Goal: Transaction & Acquisition: Book appointment/travel/reservation

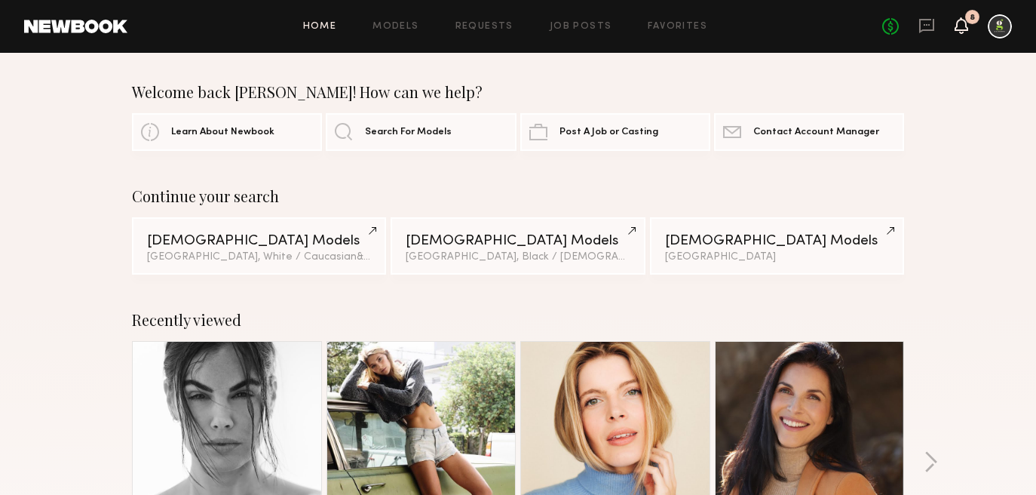
click at [956, 26] on icon at bounding box center [962, 25] width 12 height 11
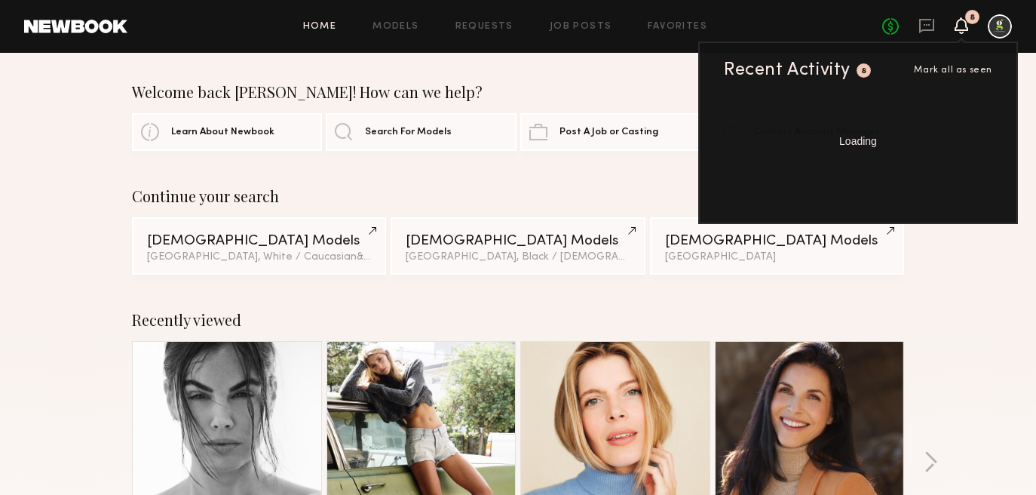
click at [967, 66] on span "Mark all as seen" at bounding box center [953, 70] width 78 height 9
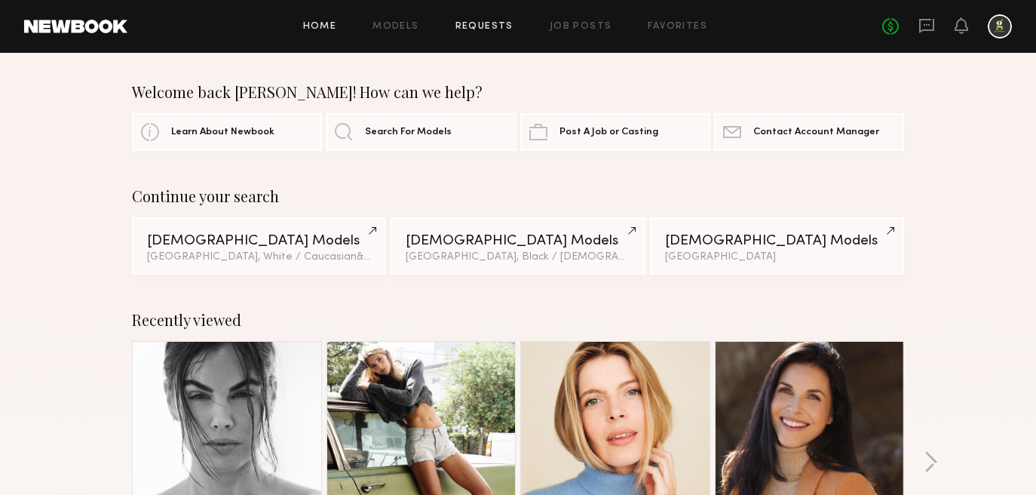
click at [489, 26] on link "Requests" at bounding box center [485, 27] width 58 height 10
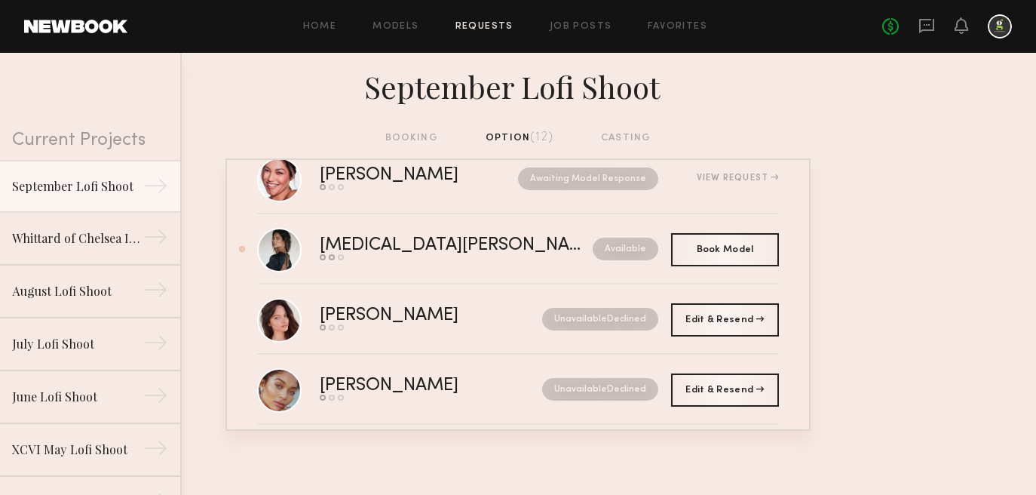
scroll to position [463, 0]
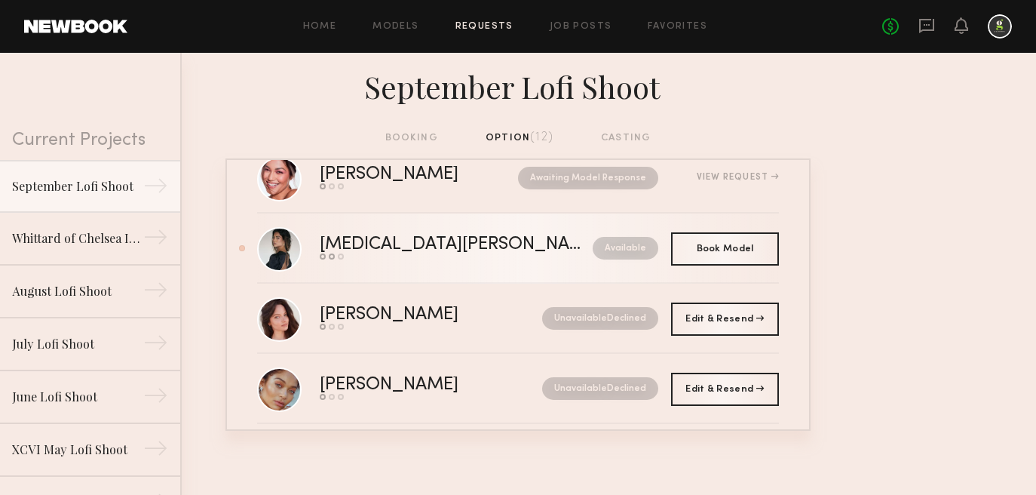
click at [394, 250] on div "Kyra S." at bounding box center [456, 244] width 273 height 17
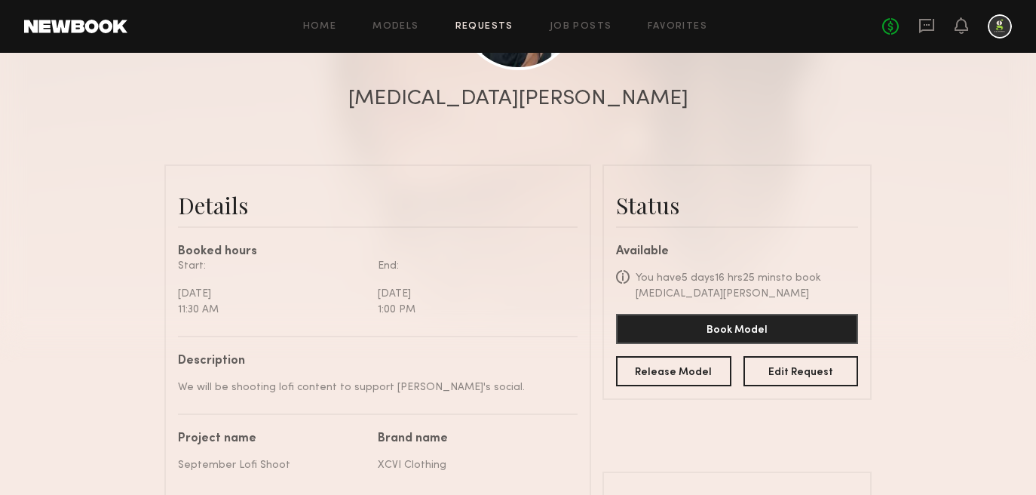
scroll to position [265, 0]
click at [755, 315] on button "Book Model" at bounding box center [737, 329] width 242 height 30
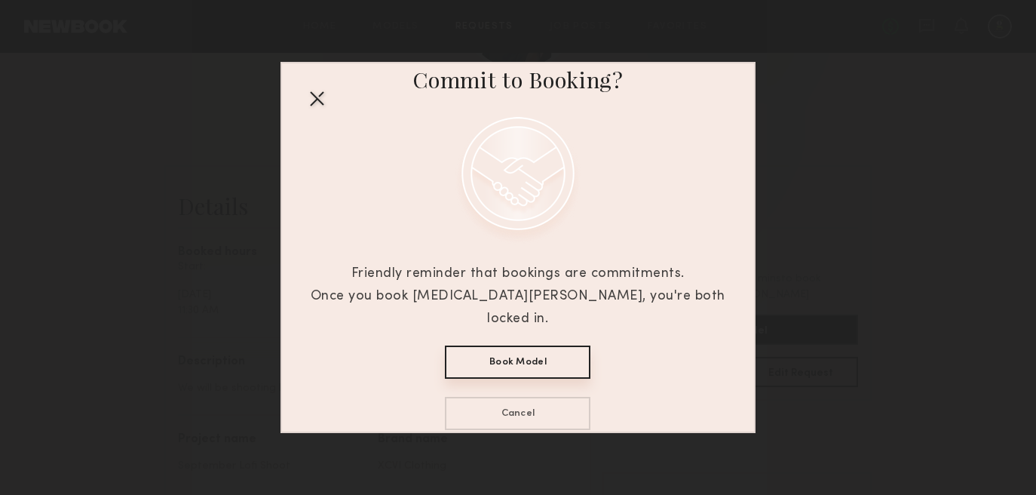
click at [512, 354] on button "Book Model" at bounding box center [518, 361] width 146 height 33
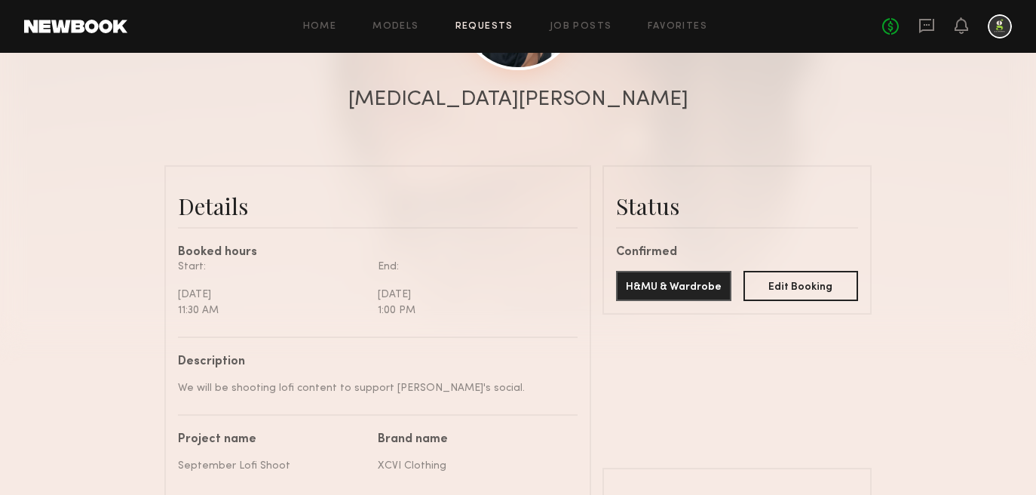
click at [513, 62] on link at bounding box center [518, 11] width 118 height 118
click at [501, 23] on link "Requests" at bounding box center [485, 27] width 58 height 10
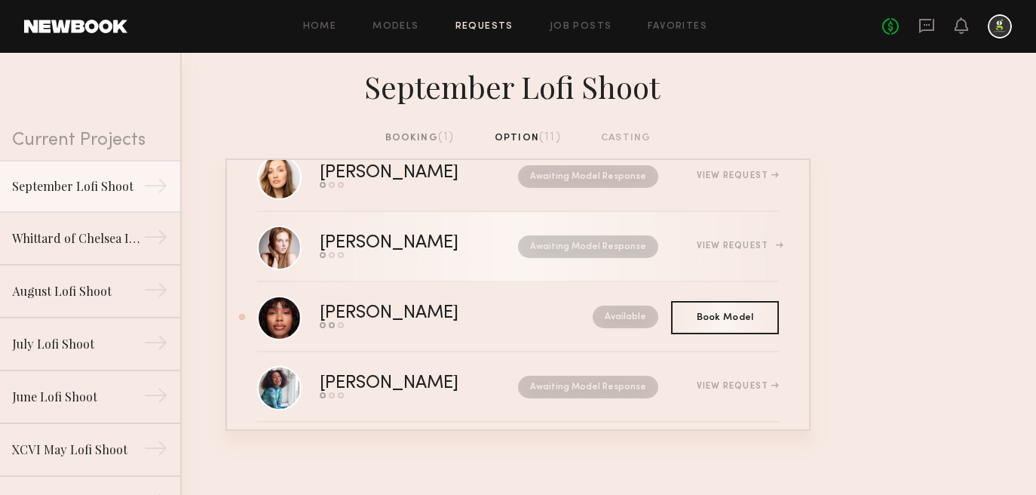
scroll to position [129, 0]
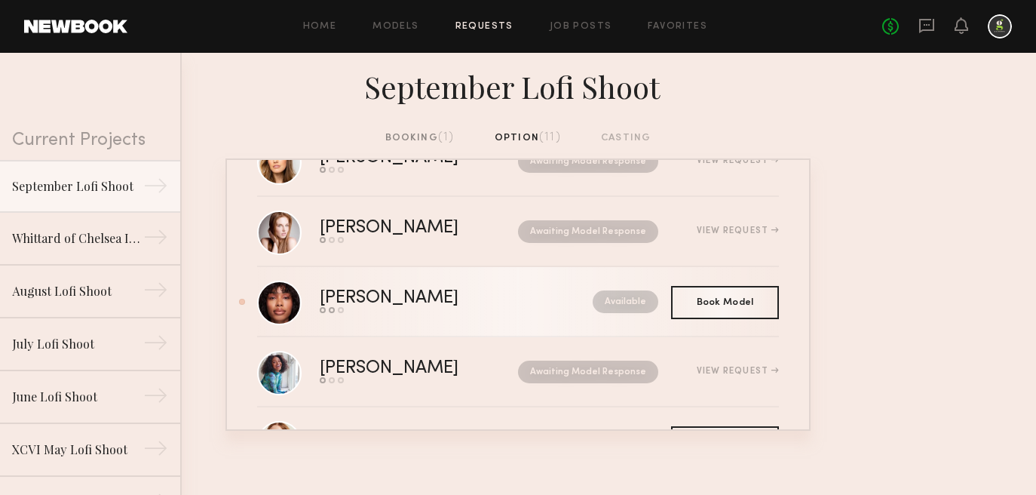
click at [419, 310] on div "Send request Model response Book model" at bounding box center [423, 310] width 206 height 6
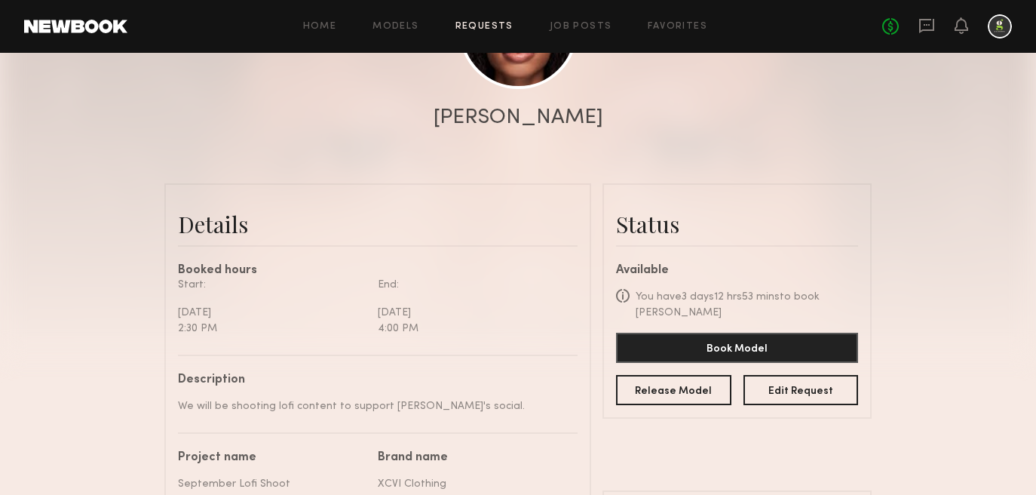
scroll to position [242, 0]
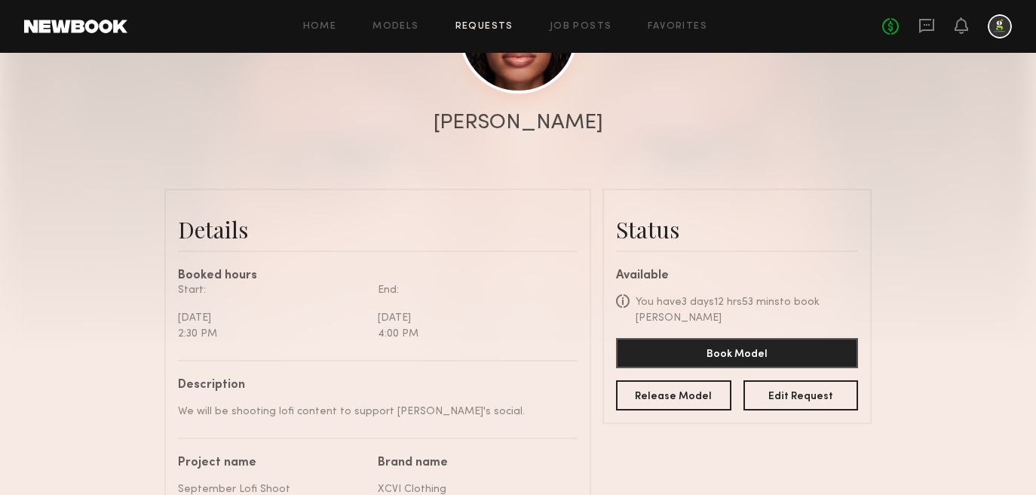
click at [525, 67] on link at bounding box center [518, 34] width 118 height 118
click at [505, 20] on div "Home Models Requests Job Posts Favorites Sign Out No fees up to $5,000" at bounding box center [569, 26] width 885 height 24
click at [502, 25] on link "Requests" at bounding box center [485, 27] width 58 height 10
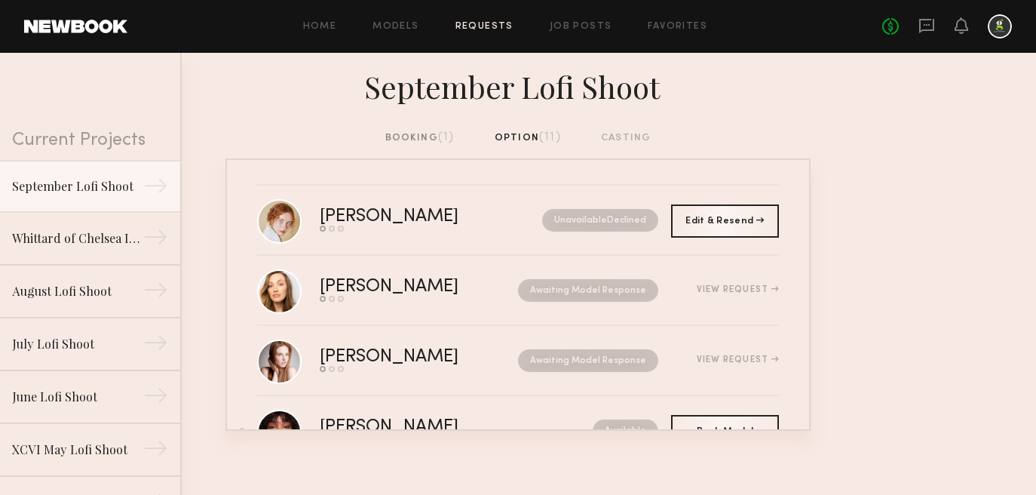
click at [491, 16] on div "Home Models Requests Job Posts Favorites Sign Out No fees up to $5,000" at bounding box center [569, 26] width 885 height 24
click at [493, 23] on link "Requests" at bounding box center [485, 27] width 58 height 10
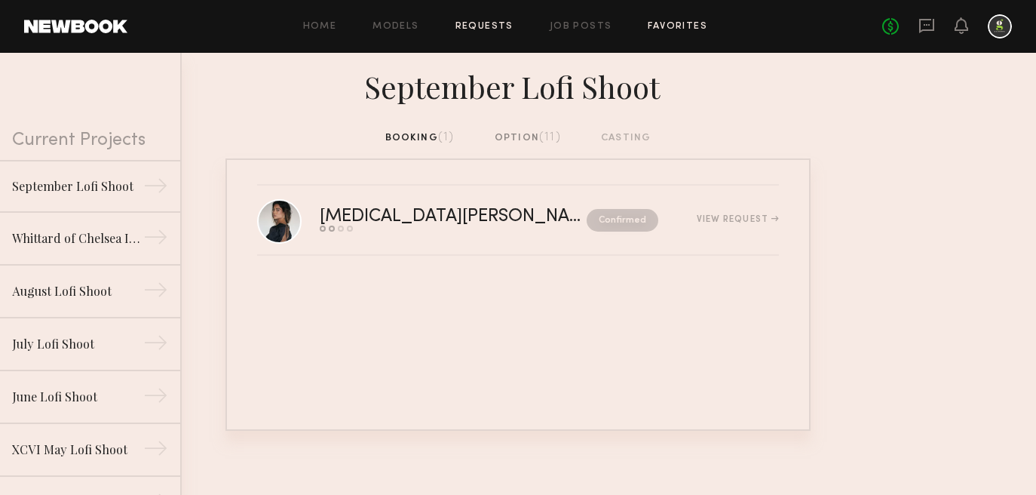
click at [677, 26] on link "Favorites" at bounding box center [678, 27] width 60 height 10
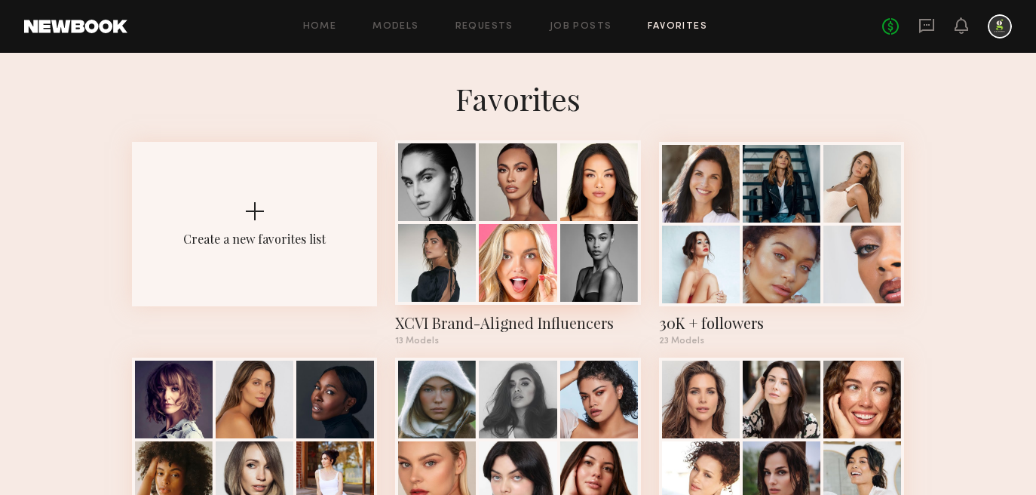
click at [594, 251] on div at bounding box center [599, 263] width 78 height 78
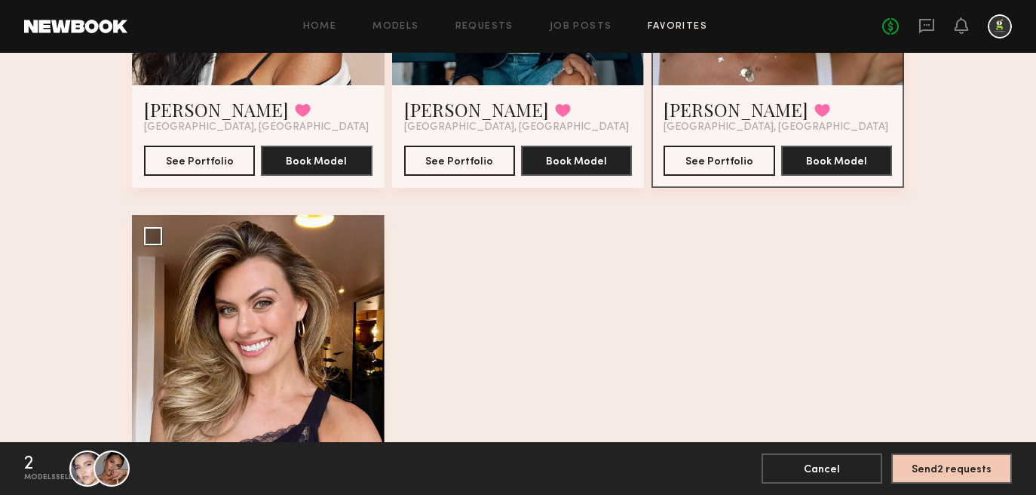
scroll to position [1490, 0]
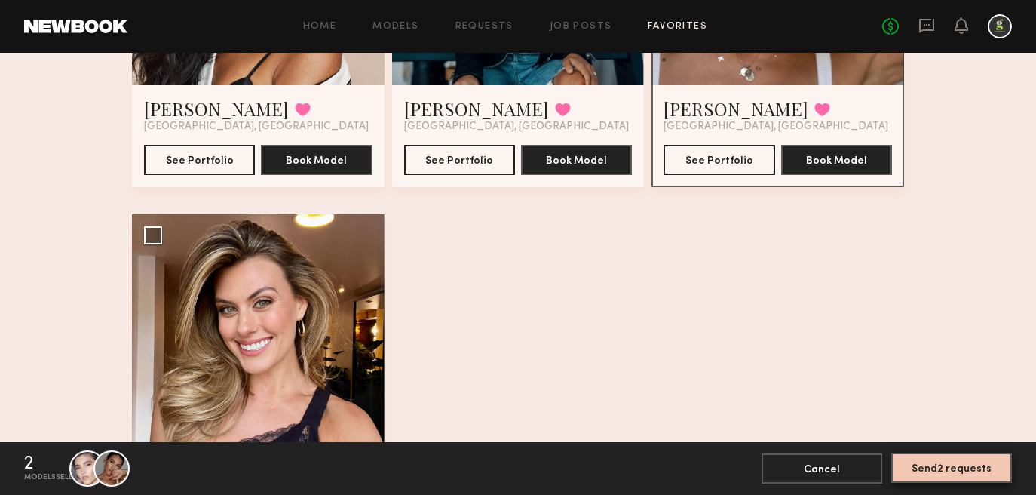
click at [958, 469] on button "Send 2 requests" at bounding box center [951, 468] width 121 height 30
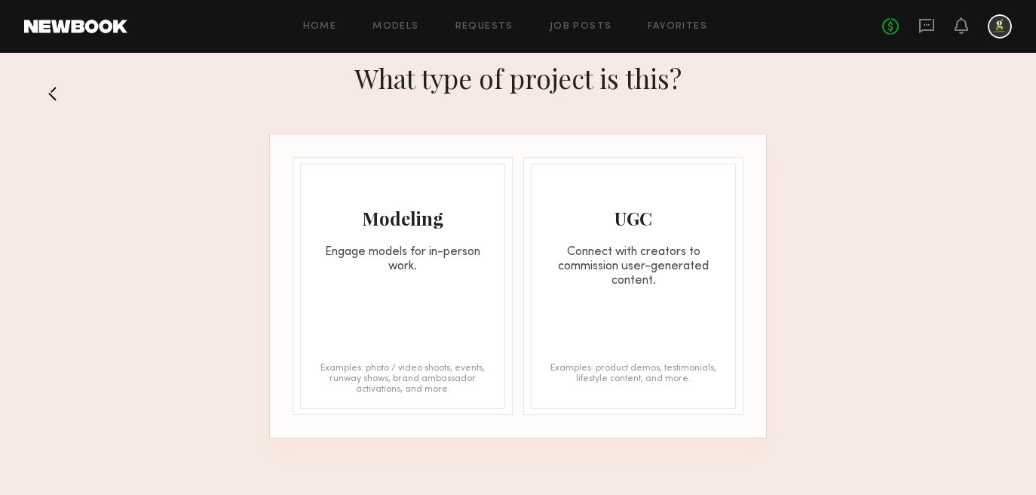
click at [451, 217] on div "Modeling" at bounding box center [403, 218] width 204 height 24
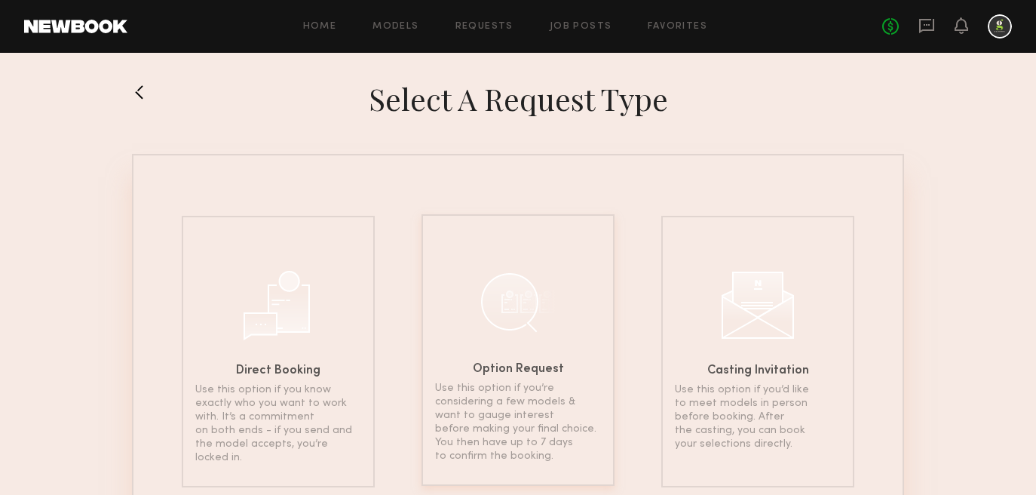
click at [480, 281] on div "Option Request Use this option if you’re considering a few models & want to gau…" at bounding box center [518, 350] width 193 height 272
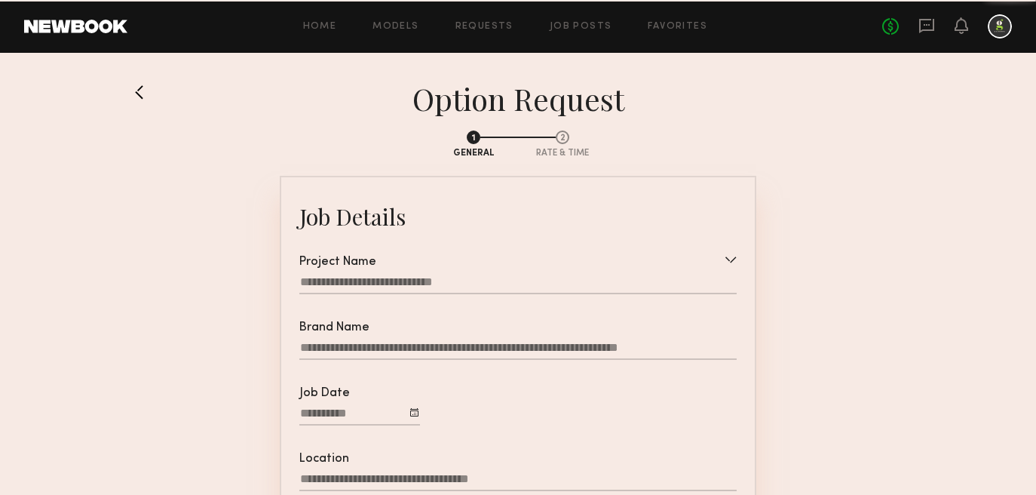
click at [458, 275] on div at bounding box center [517, 285] width 437 height 20
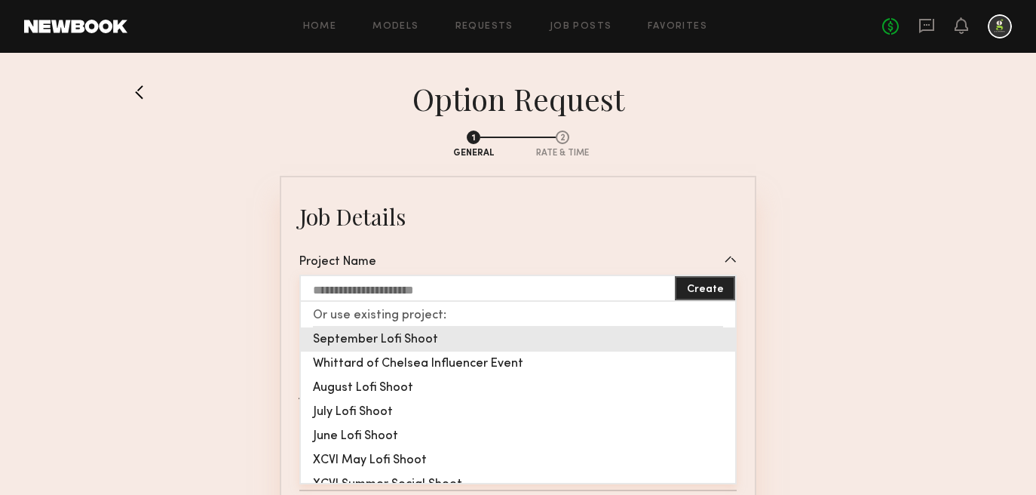
click at [420, 336] on div "September Lofi Shoot" at bounding box center [518, 339] width 434 height 24
type input "**********"
type textarea "**********"
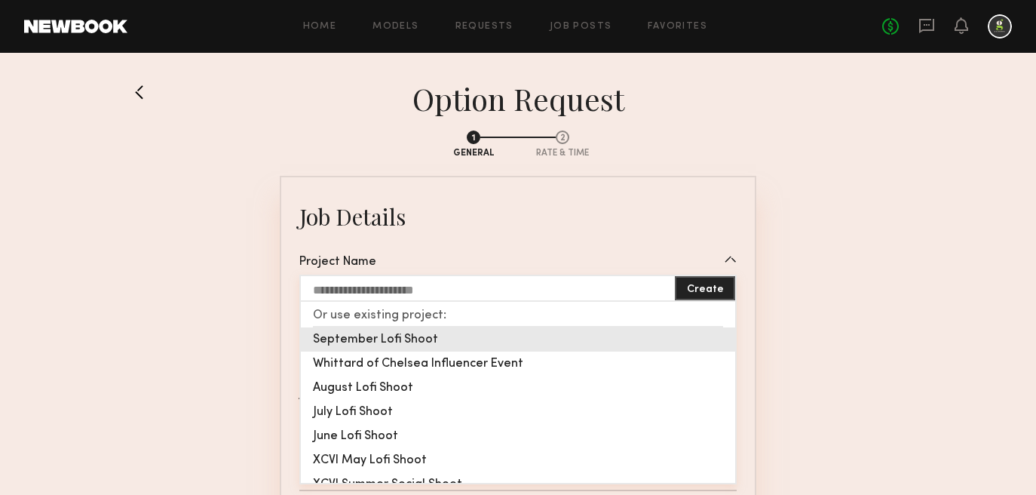
type textarea "**********"
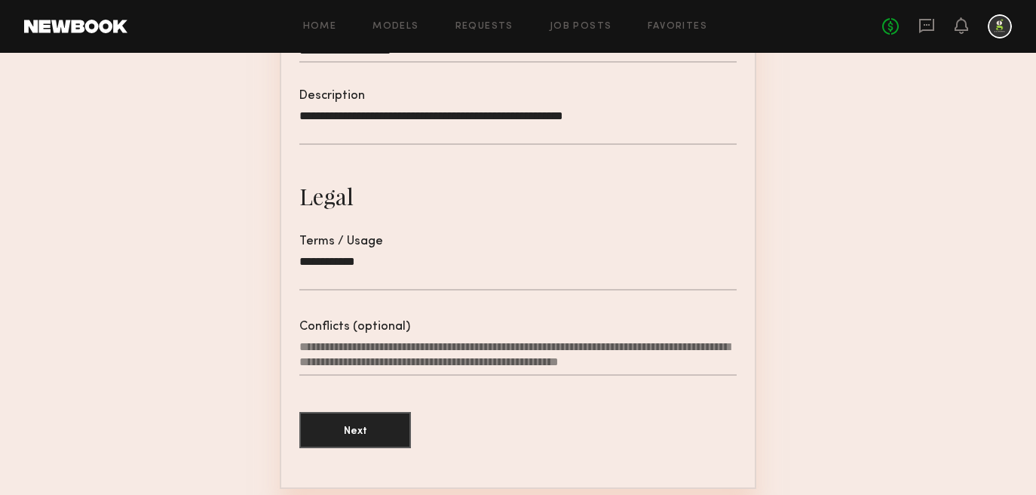
scroll to position [468, 0]
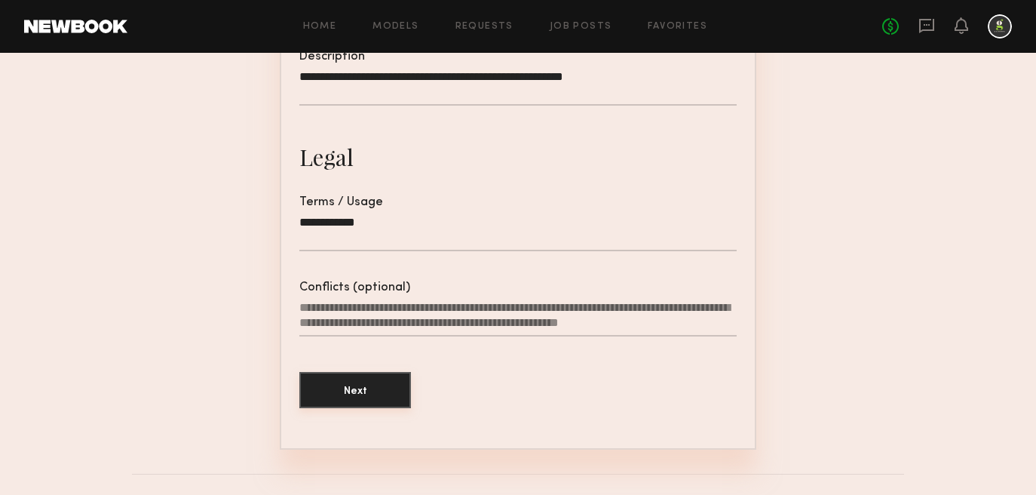
click at [364, 397] on button "Next" at bounding box center [355, 390] width 112 height 36
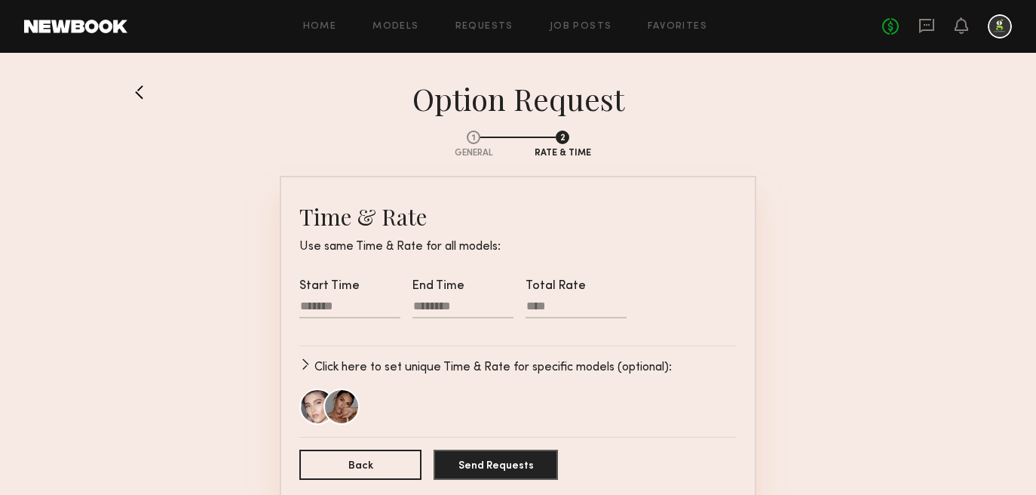
click at [340, 299] on div at bounding box center [349, 309] width 101 height 20
click at [319, 364] on input "text" at bounding box center [322, 354] width 30 height 18
type input "**"
type input "********"
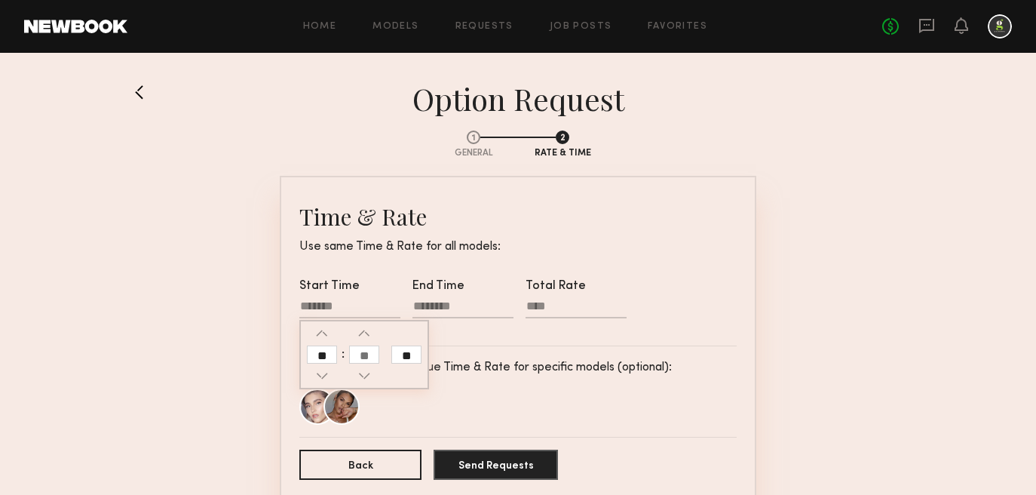
type input "********"
click at [375, 362] on input "text" at bounding box center [364, 354] width 30 height 18
click at [512, 362] on p "Click here to set unique Time & Rate for specific models (optional):" at bounding box center [494, 367] width 358 height 18
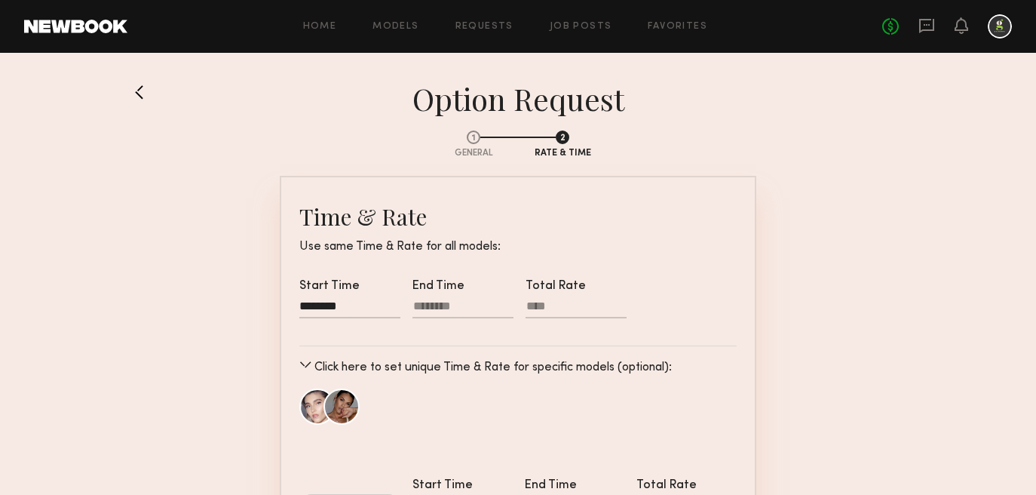
click at [435, 308] on div at bounding box center [463, 309] width 101 height 20
click at [436, 358] on input "text" at bounding box center [435, 354] width 30 height 18
type input "**"
type input "********"
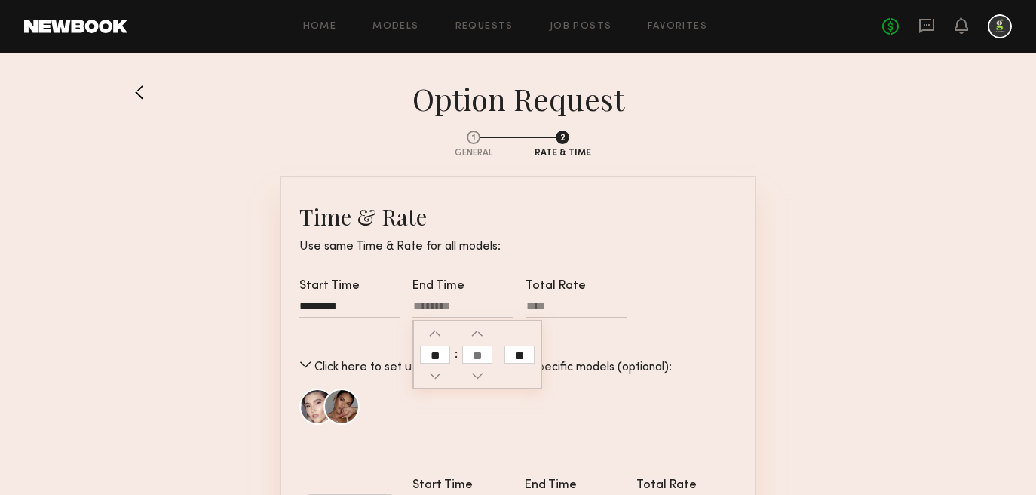
type input "********"
click at [481, 355] on input "text" at bounding box center [477, 354] width 30 height 18
type input "**"
type input "********"
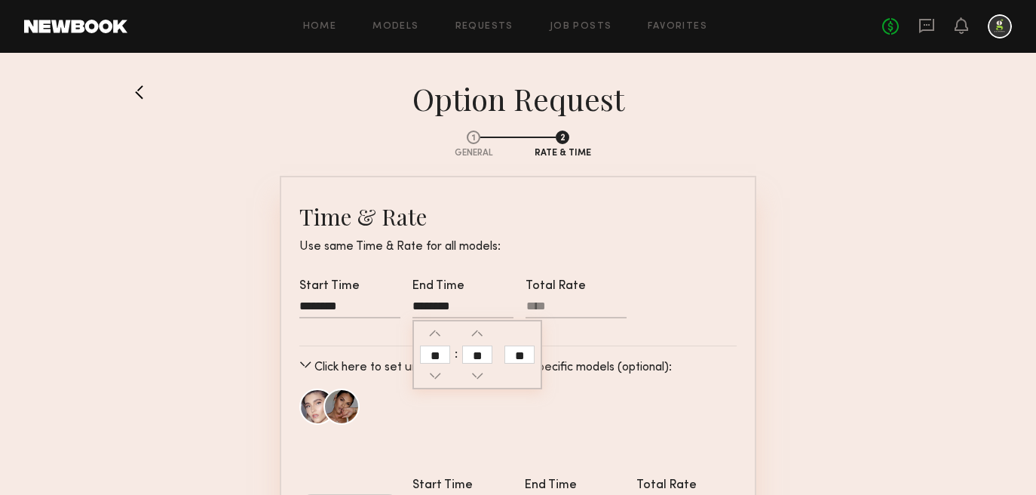
type input "********"
click at [768, 279] on section "1 General 2 Rate & Time Time & Rate Use same Time & Rate for all models: Start …" at bounding box center [518, 428] width 772 height 621
click at [560, 305] on input "Total Rate" at bounding box center [576, 308] width 101 height 19
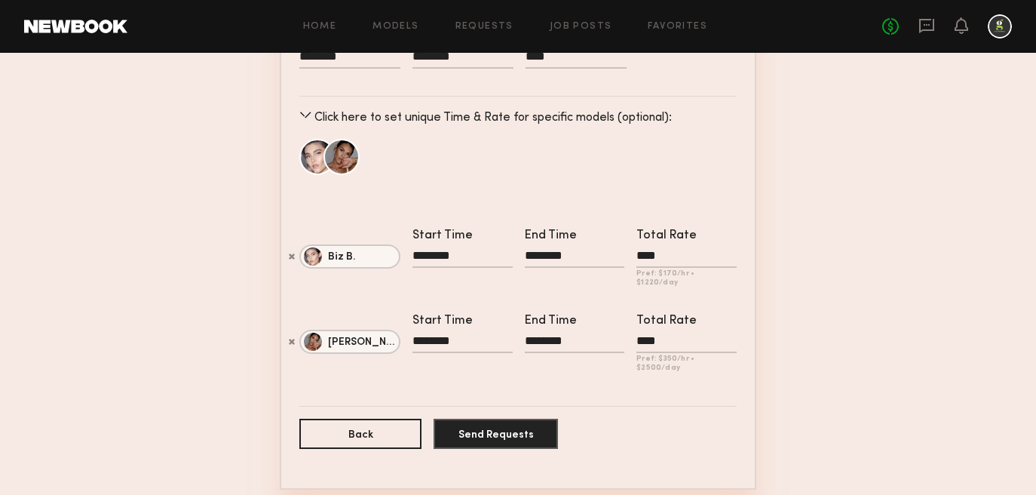
scroll to position [288, 0]
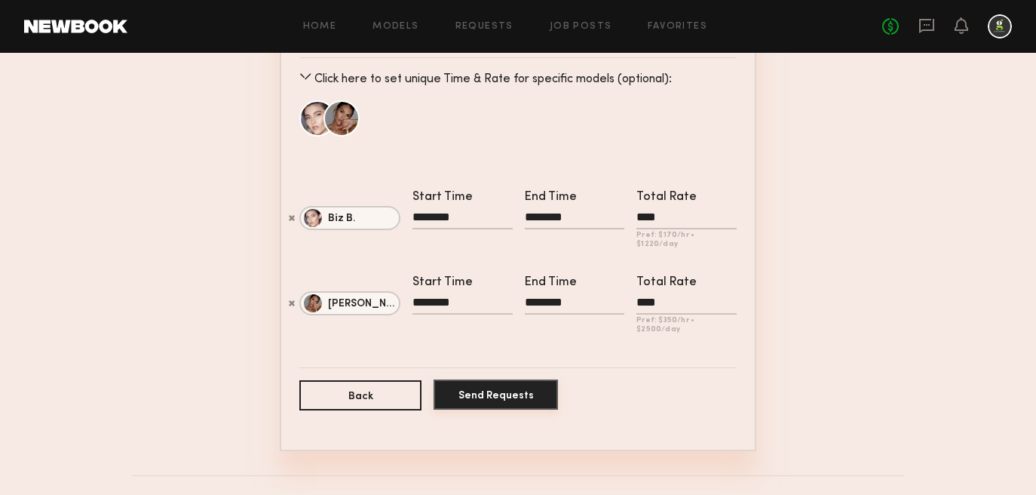
type input "****"
click at [523, 388] on button "Send Requests" at bounding box center [496, 394] width 124 height 30
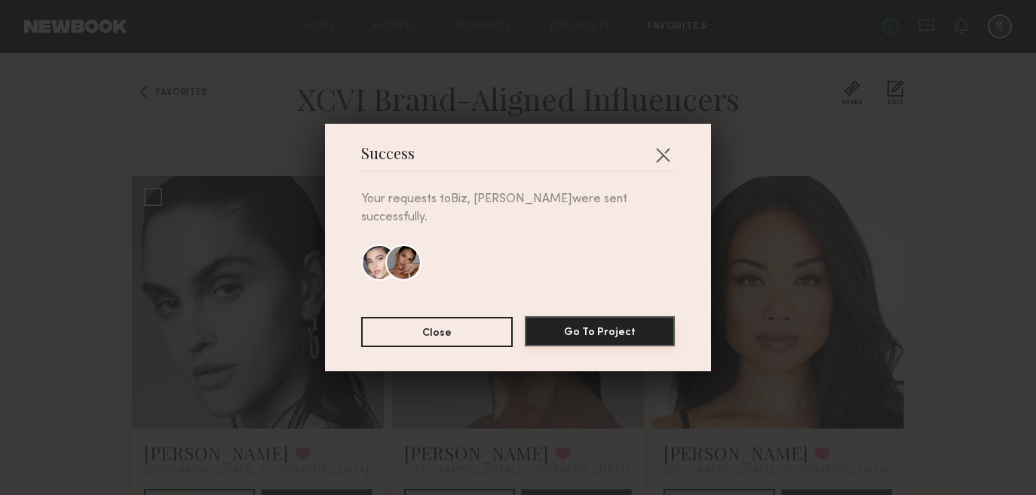
click at [563, 324] on button "Go To Project" at bounding box center [600, 331] width 150 height 30
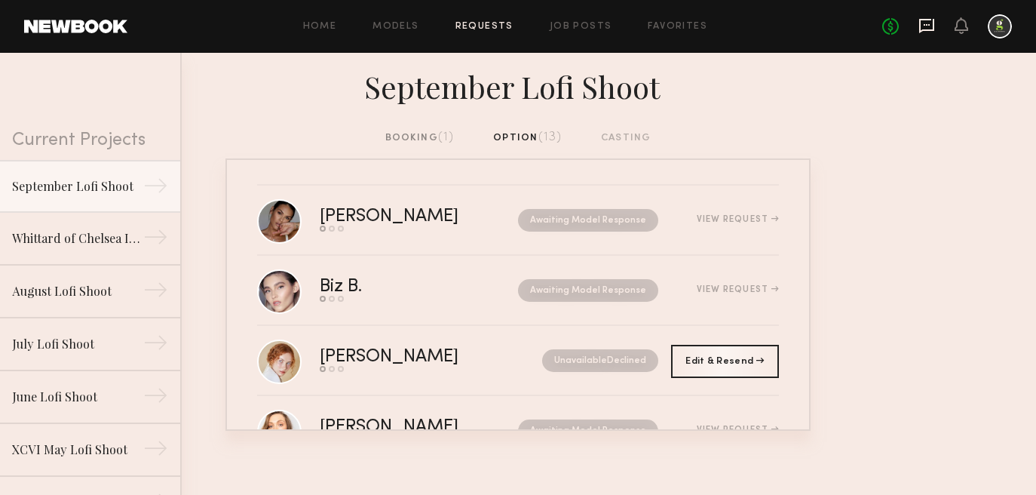
click at [934, 22] on icon at bounding box center [926, 26] width 15 height 14
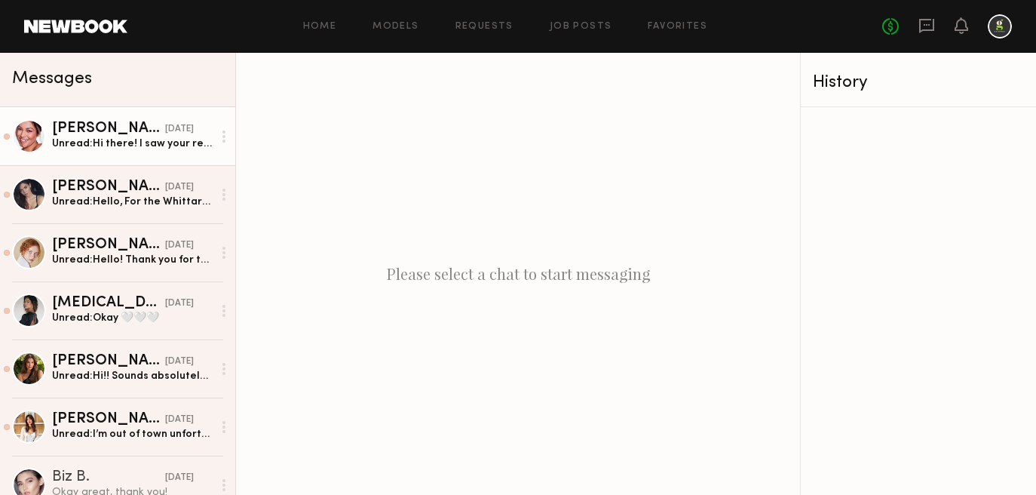
click at [146, 143] on div "Unread: Hi there! I saw your request for the lofi shoot for XCVI just wanted to…" at bounding box center [132, 144] width 161 height 14
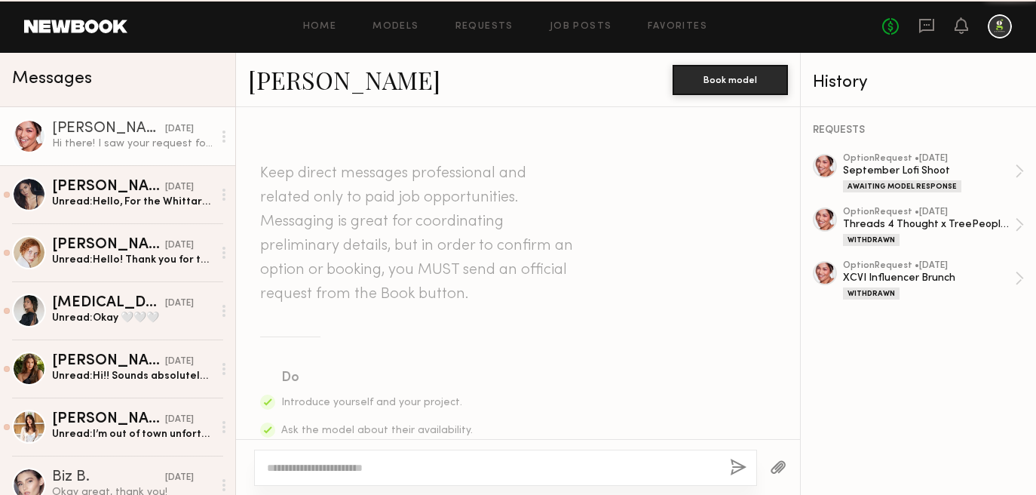
scroll to position [493, 0]
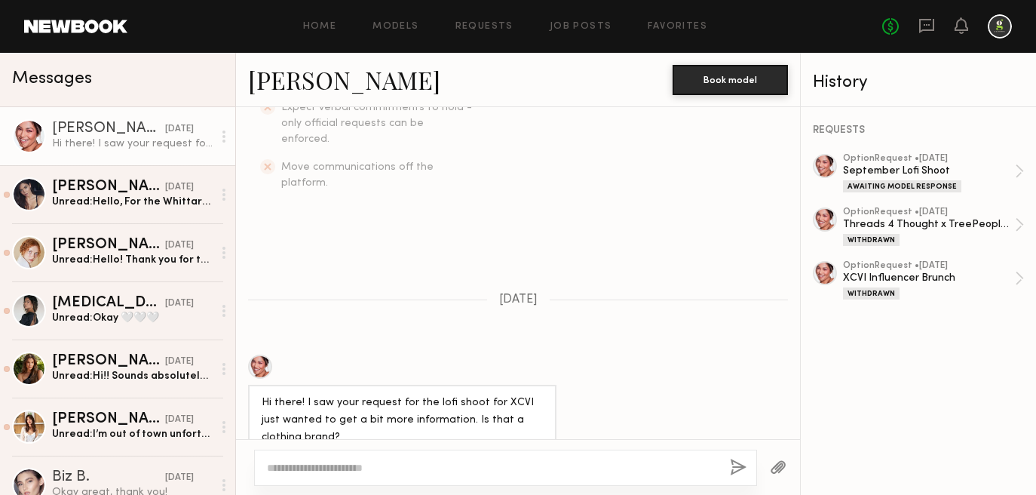
click at [259, 354] on div at bounding box center [260, 366] width 24 height 24
click at [444, 482] on div at bounding box center [505, 468] width 503 height 36
click at [429, 476] on div at bounding box center [505, 468] width 503 height 36
click at [414, 468] on textarea at bounding box center [492, 467] width 451 height 15
type textarea "**********"
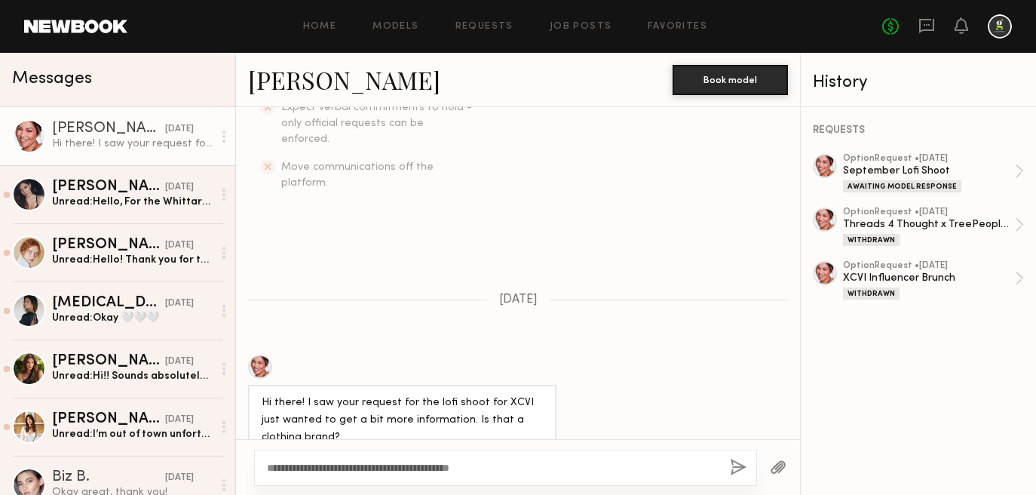
click at [732, 461] on button "button" at bounding box center [738, 468] width 17 height 19
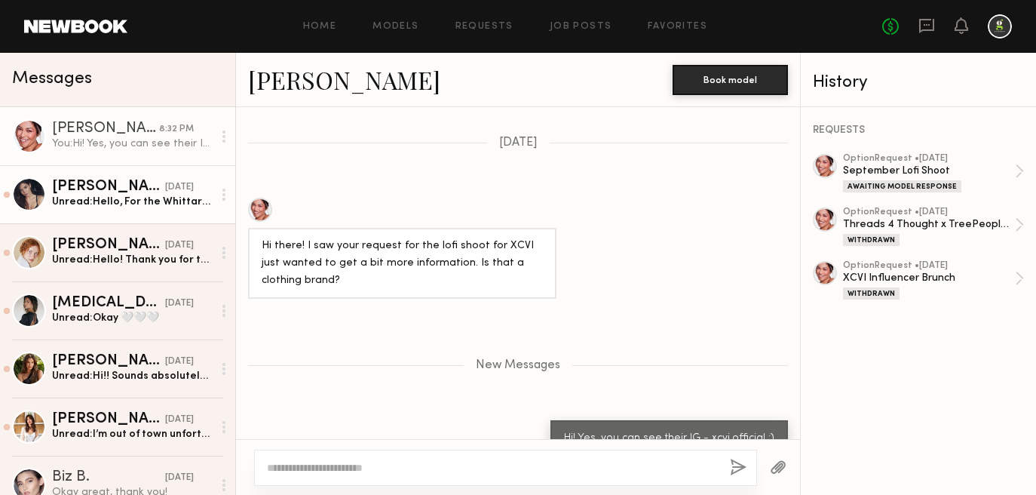
click at [88, 182] on div "Aarika W." at bounding box center [108, 187] width 113 height 15
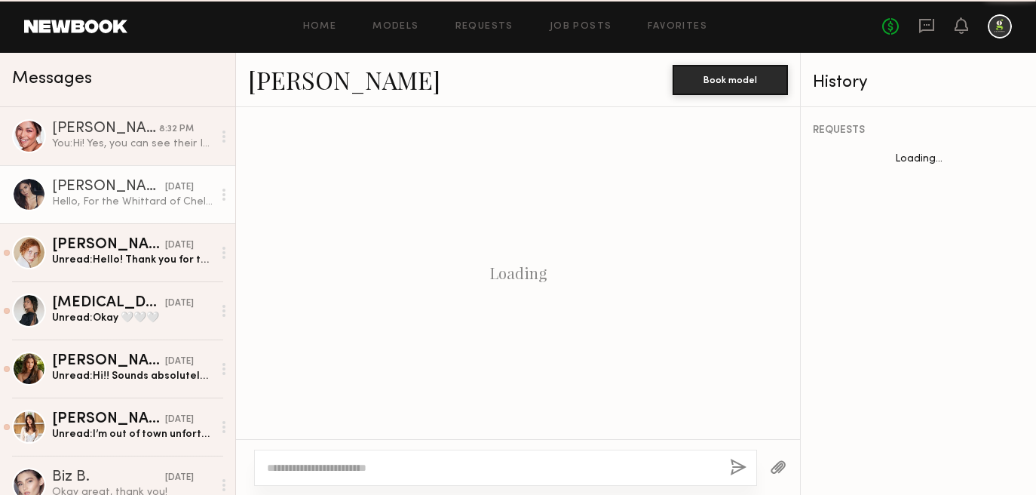
scroll to position [1079, 0]
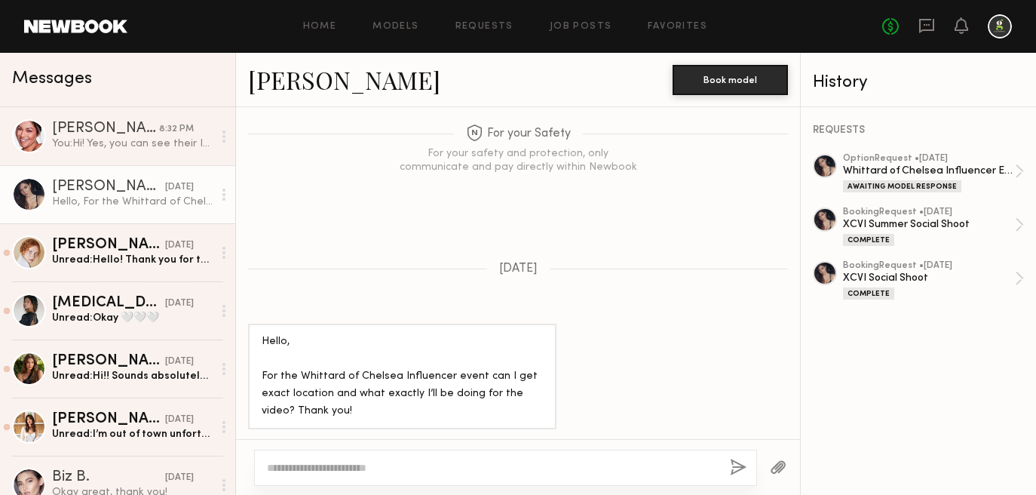
click at [359, 468] on textarea at bounding box center [492, 467] width 451 height 15
type textarea "**********"
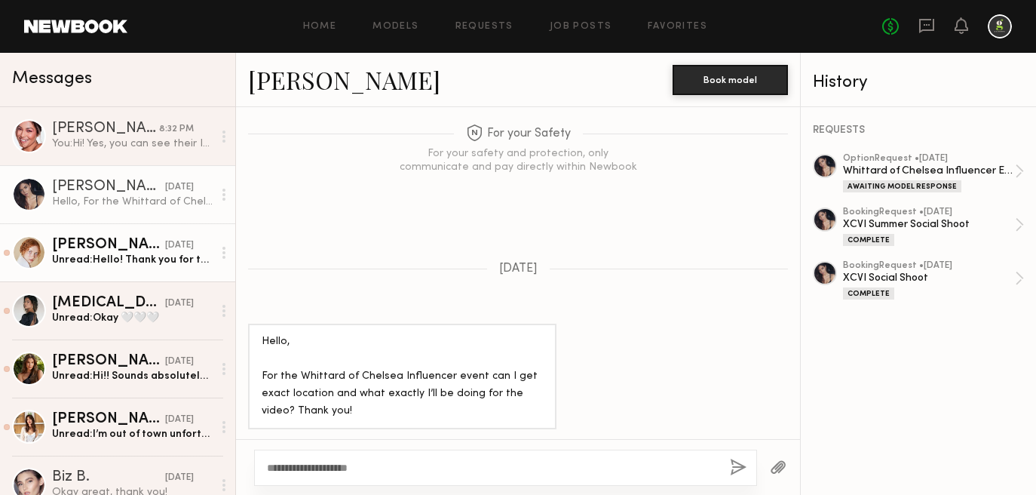
click at [105, 276] on link "Anna A. 09/06/2025 Unread: Hello! Thank you for the offer! I am on vacation now…" at bounding box center [117, 252] width 235 height 58
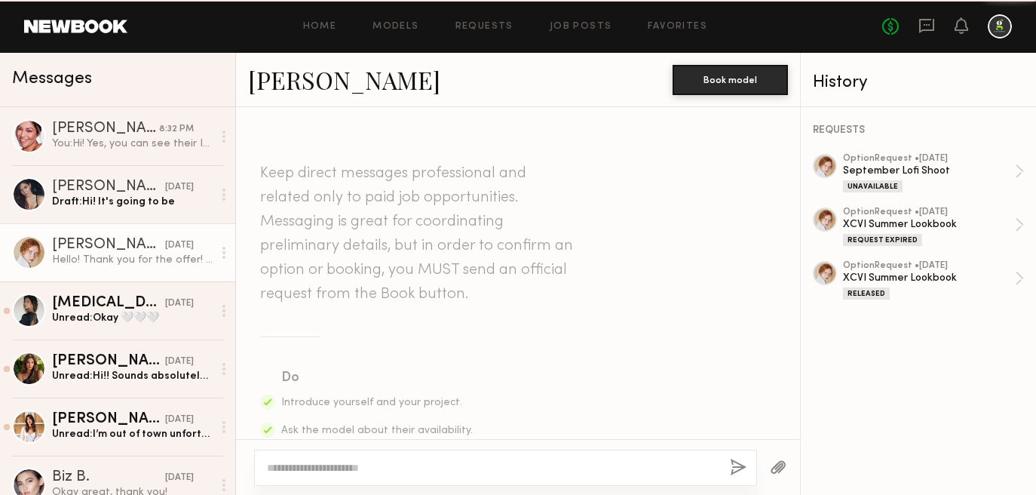
scroll to position [1638, 0]
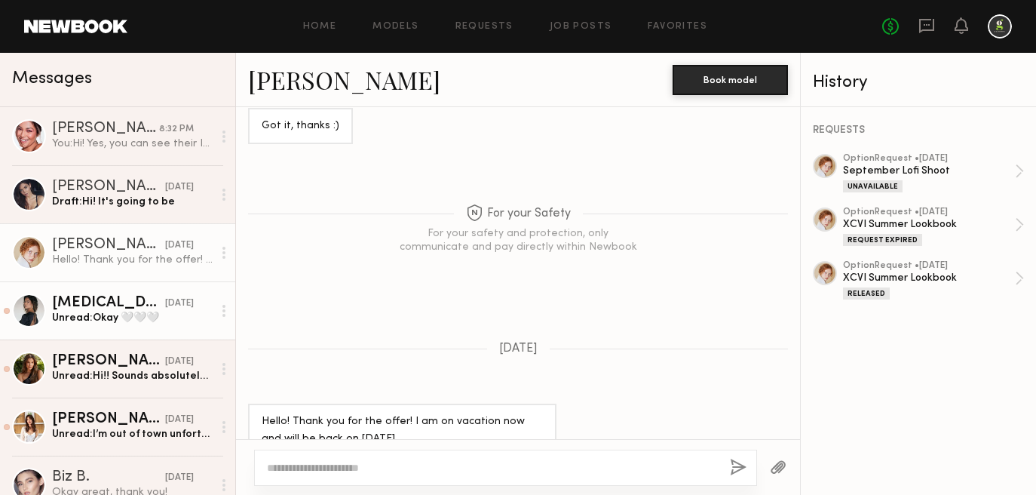
click at [109, 303] on div "Kyra S." at bounding box center [108, 303] width 113 height 15
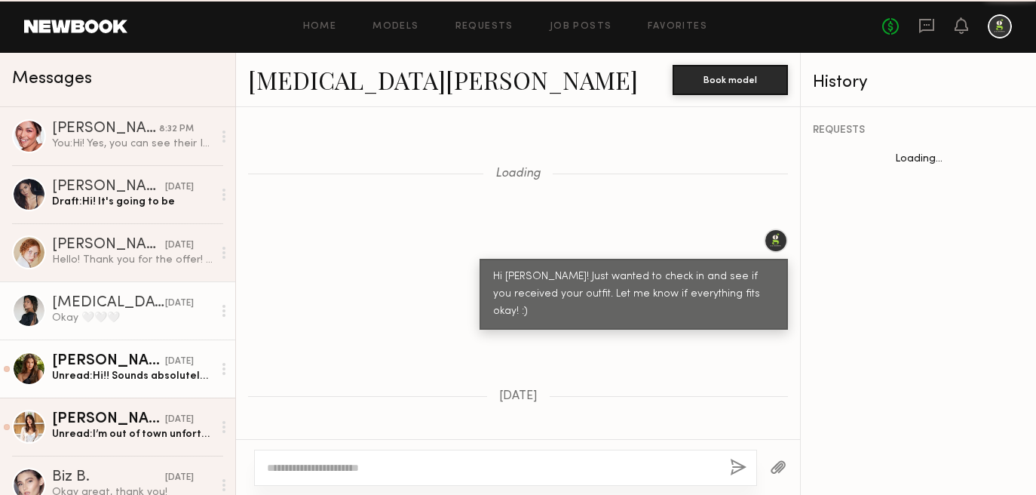
scroll to position [1462, 0]
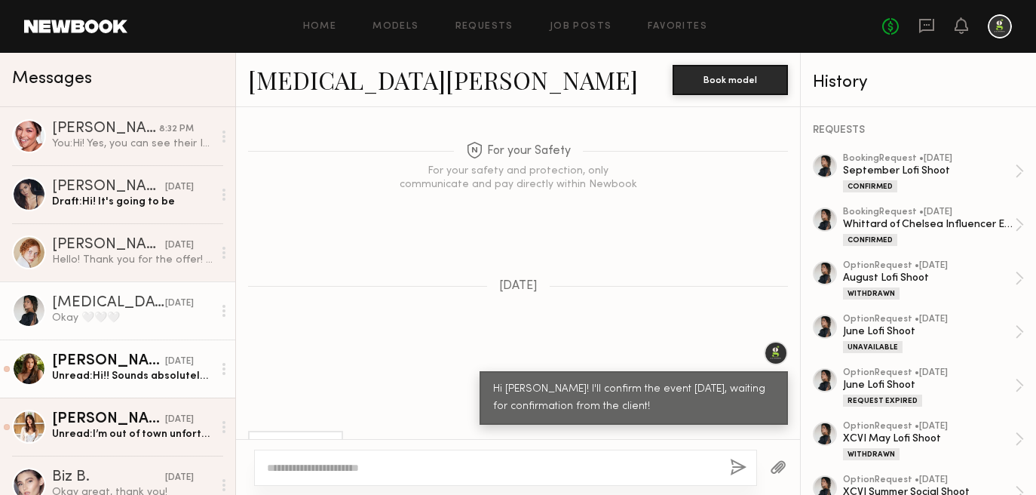
click at [109, 368] on div "Chloe M." at bounding box center [108, 361] width 113 height 15
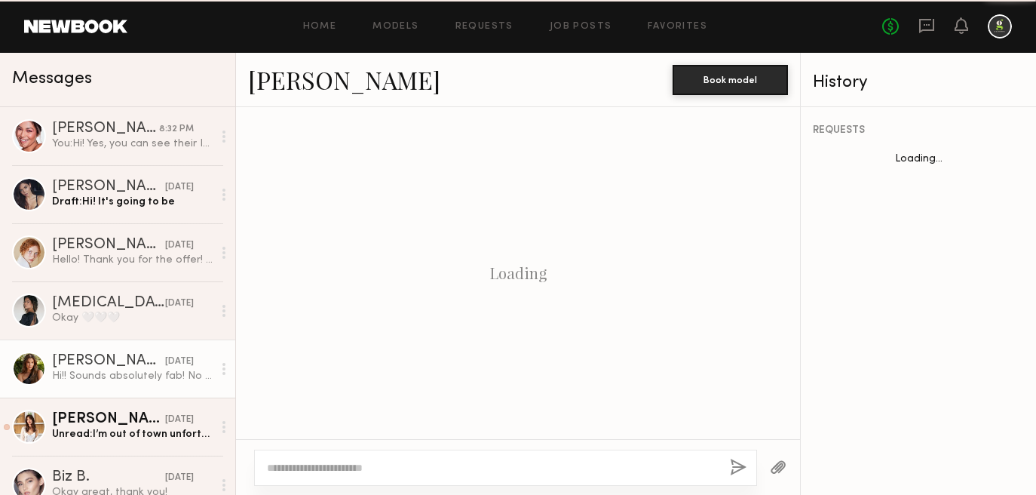
scroll to position [1686, 0]
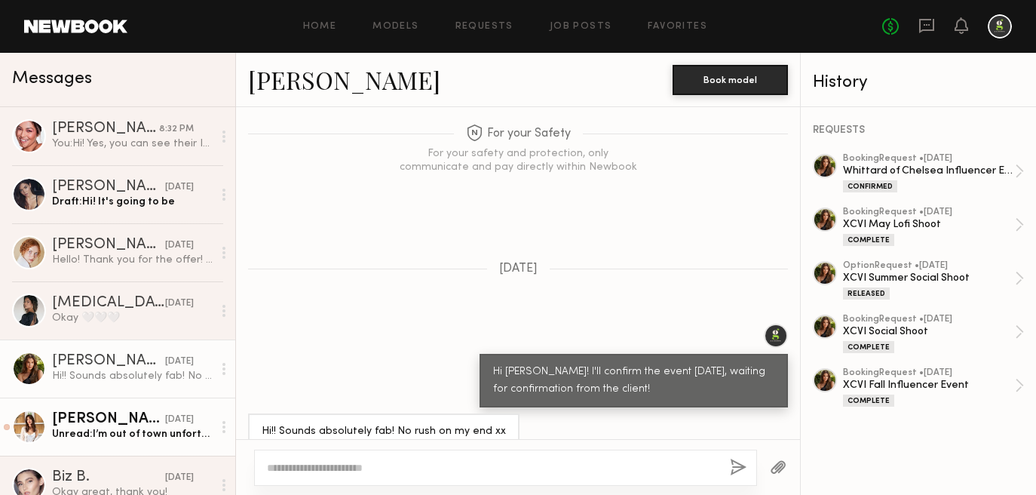
click at [113, 404] on link "Marilyn B. 09/04/2025 Unread: I’m out of town unfortunately! I’ll be here until…" at bounding box center [117, 426] width 235 height 58
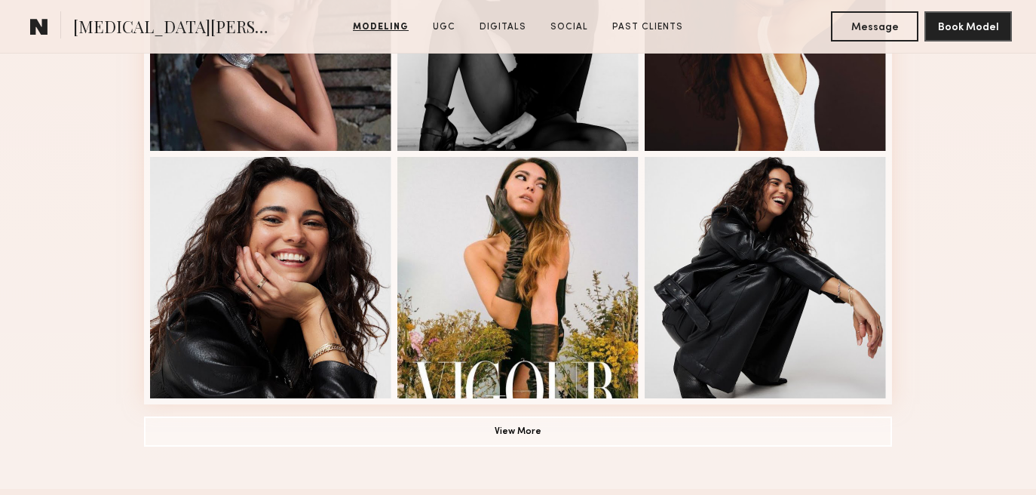
scroll to position [1041, 0]
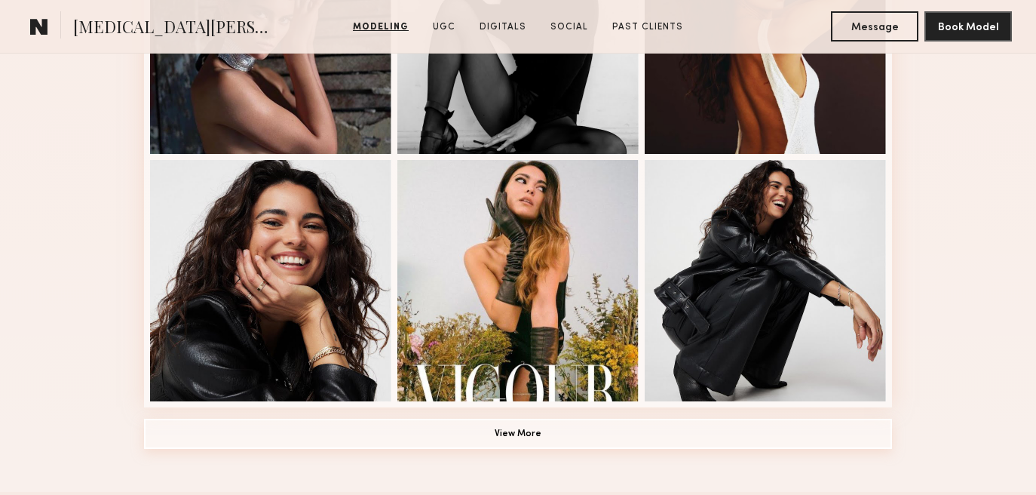
click at [428, 425] on button "View More" at bounding box center [518, 434] width 748 height 30
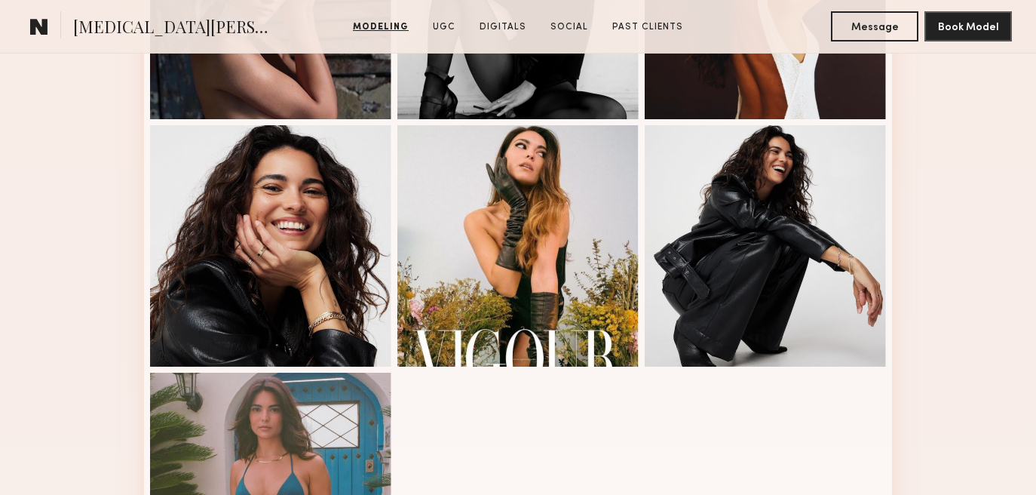
scroll to position [933, 0]
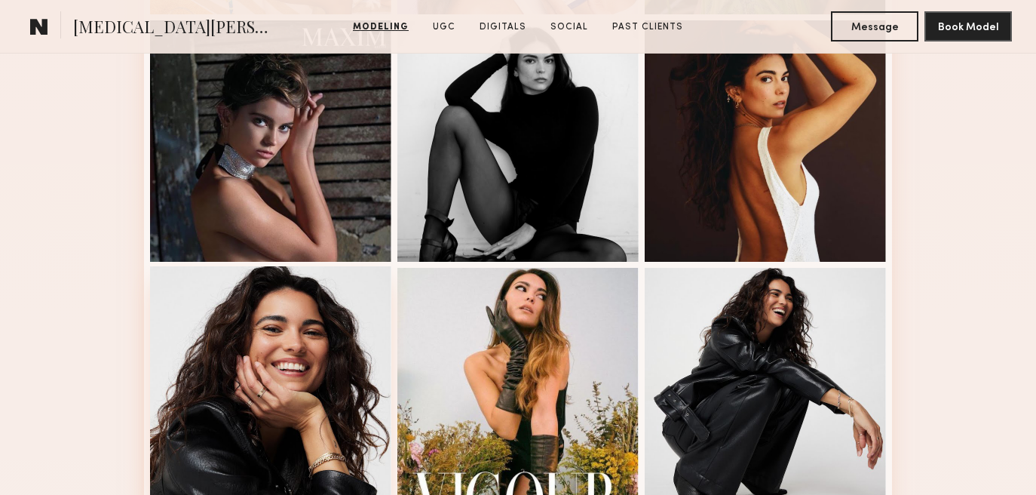
click at [254, 382] on div at bounding box center [270, 386] width 241 height 241
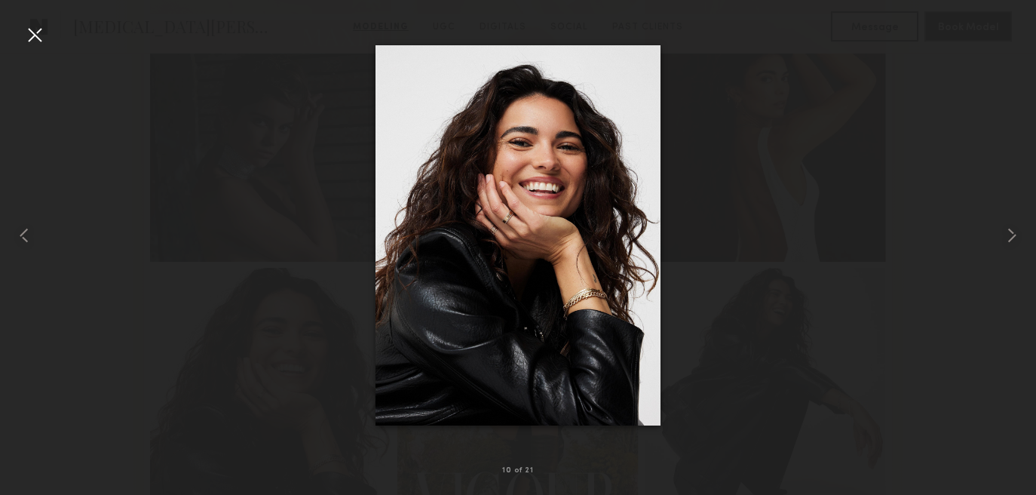
click at [26, 33] on div at bounding box center [35, 35] width 24 height 24
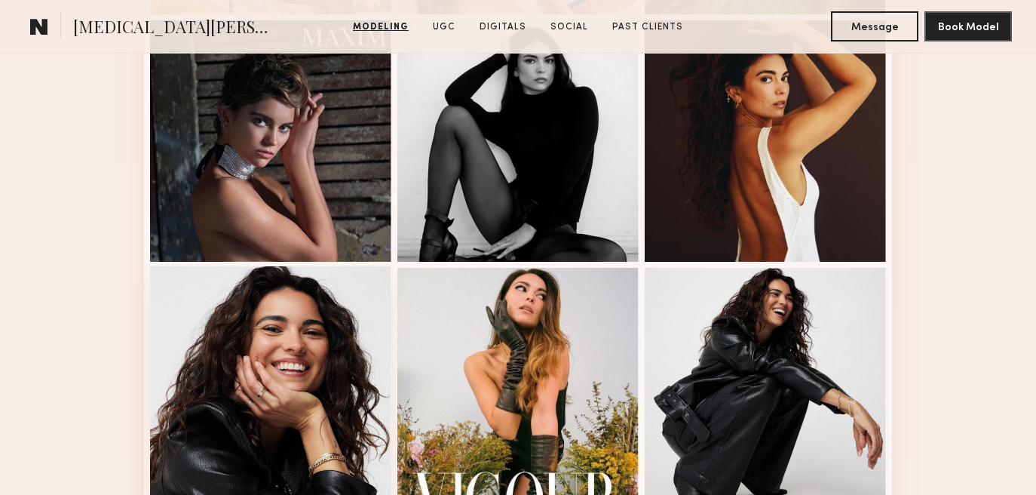
scroll to position [0, 0]
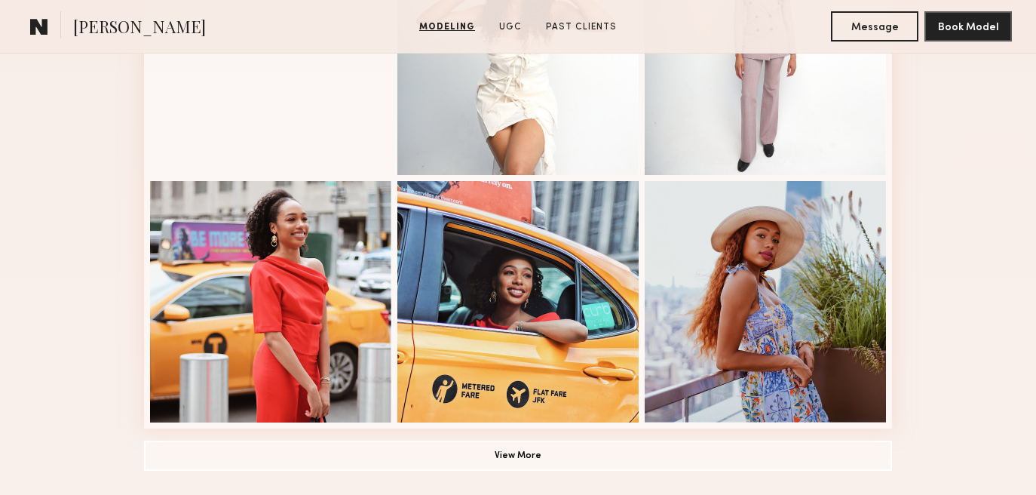
scroll to position [1005, 0]
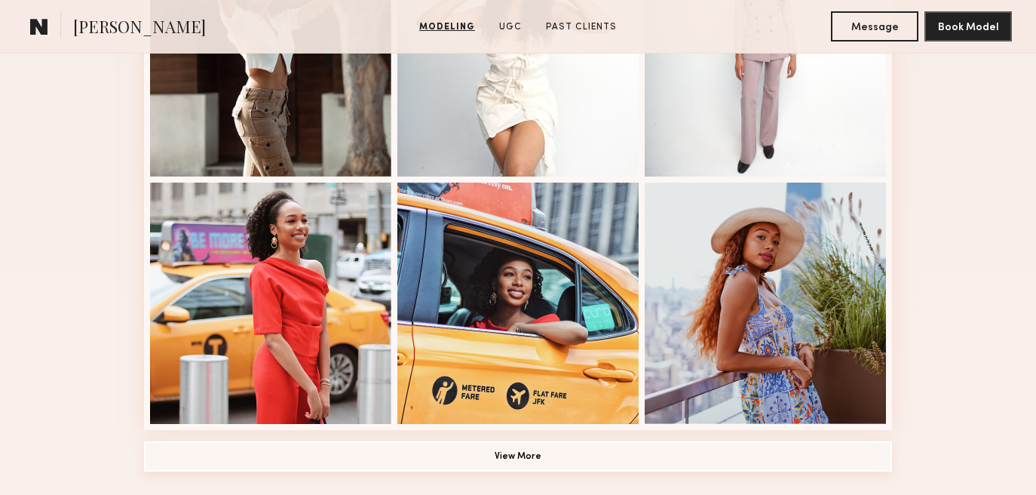
click at [460, 468] on button "View More" at bounding box center [518, 456] width 748 height 30
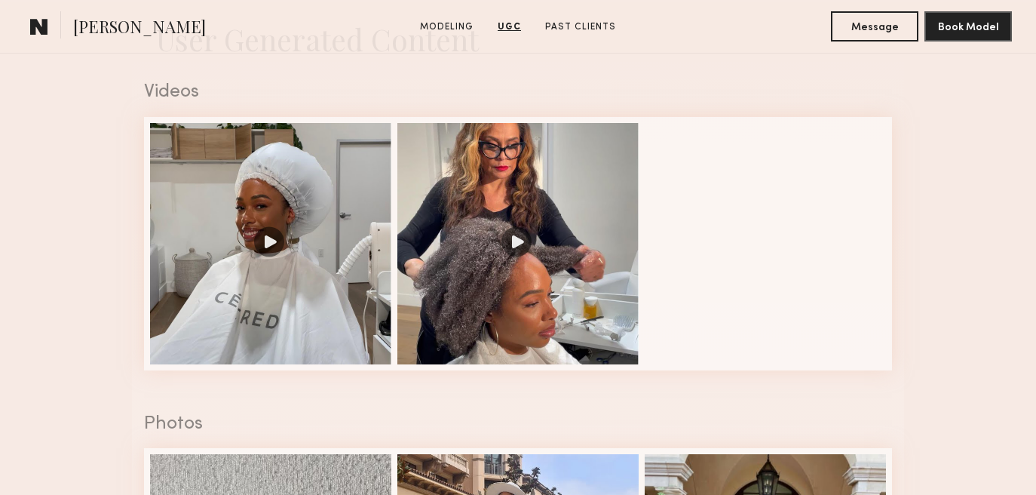
scroll to position [2465, 0]
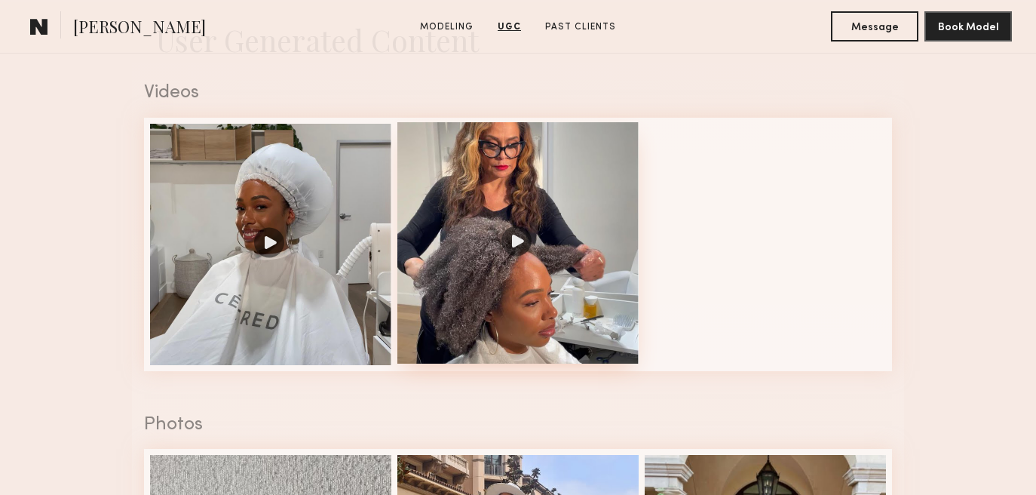
click at [498, 308] on div at bounding box center [517, 242] width 241 height 241
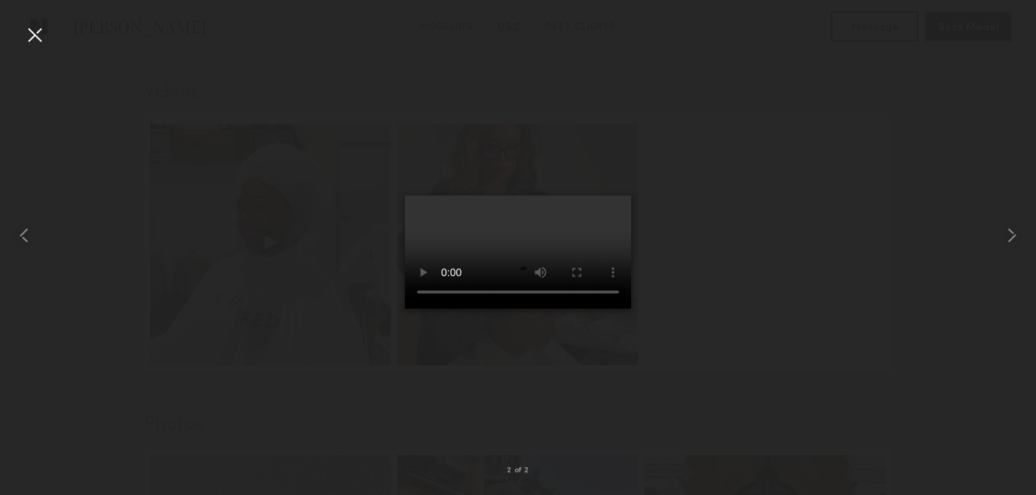
click at [39, 22] on nb-gallery-light "2 of 2" at bounding box center [518, 247] width 1036 height 495
click at [38, 29] on div at bounding box center [35, 35] width 24 height 24
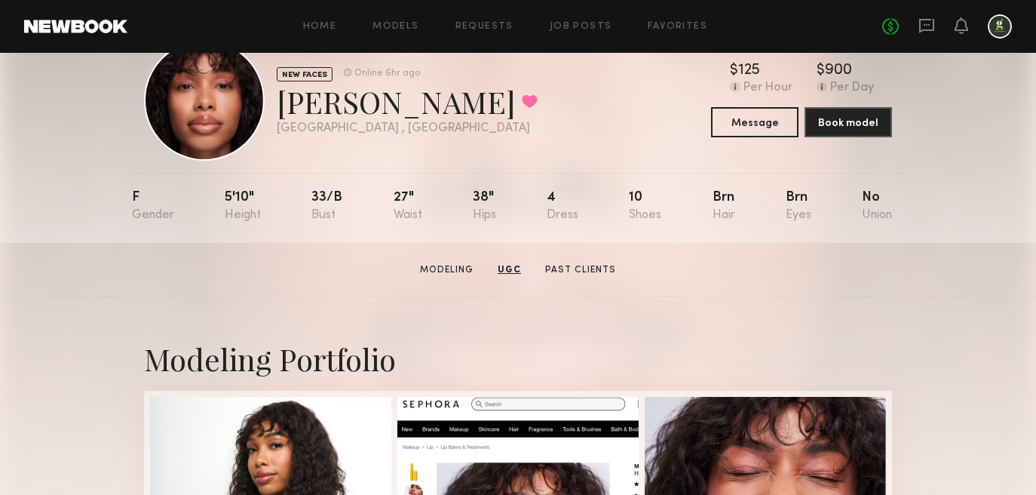
scroll to position [0, 0]
